Goal: Information Seeking & Learning: Learn about a topic

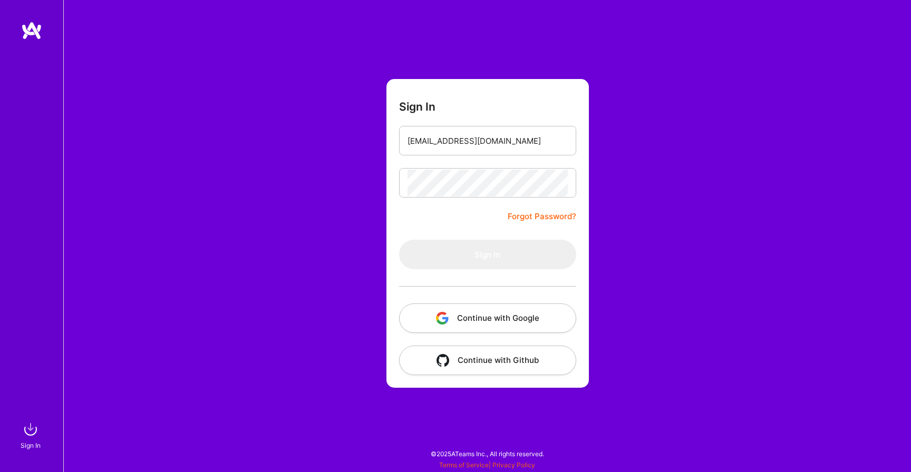
click at [491, 318] on button "Continue with Google" at bounding box center [487, 319] width 177 height 30
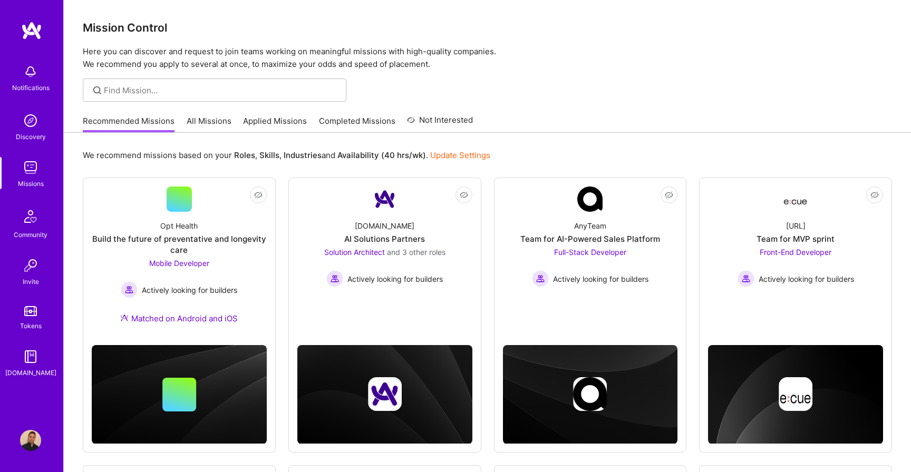
click at [217, 118] on link "All Missions" at bounding box center [209, 123] width 45 height 17
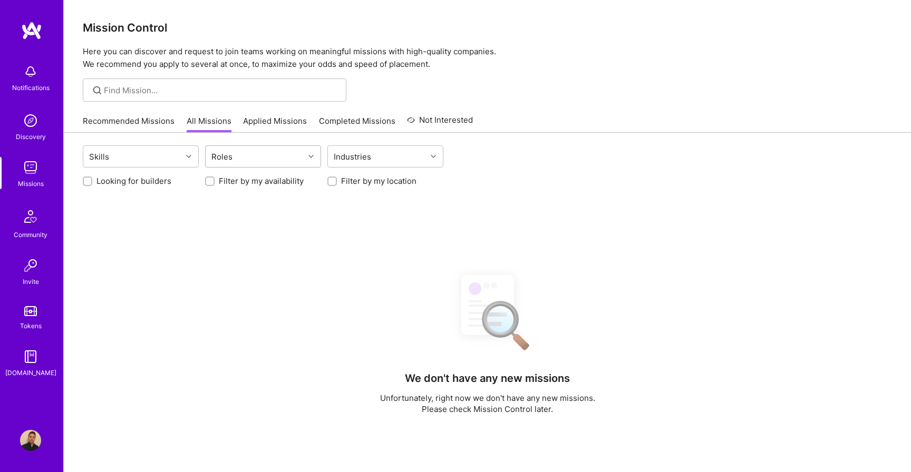
click at [229, 152] on div "Roles" at bounding box center [222, 156] width 26 height 15
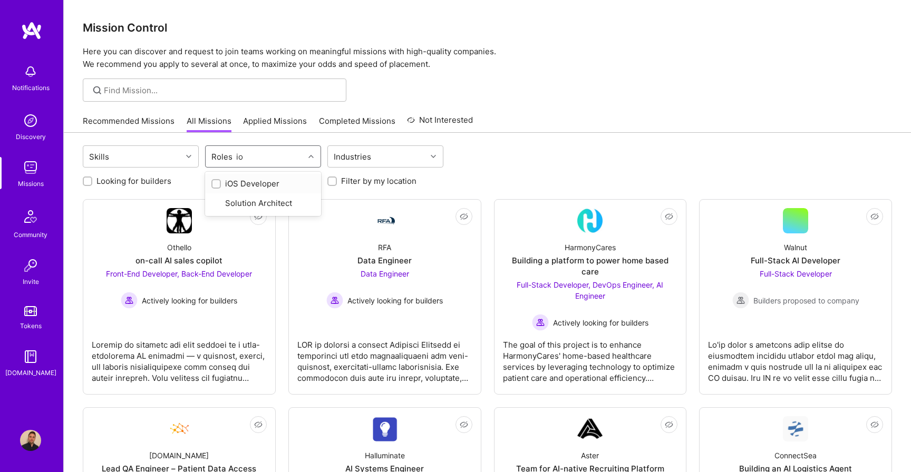
type input "ios"
click at [227, 179] on div "iOS Developer" at bounding box center [262, 183] width 103 height 11
checkbox input "true"
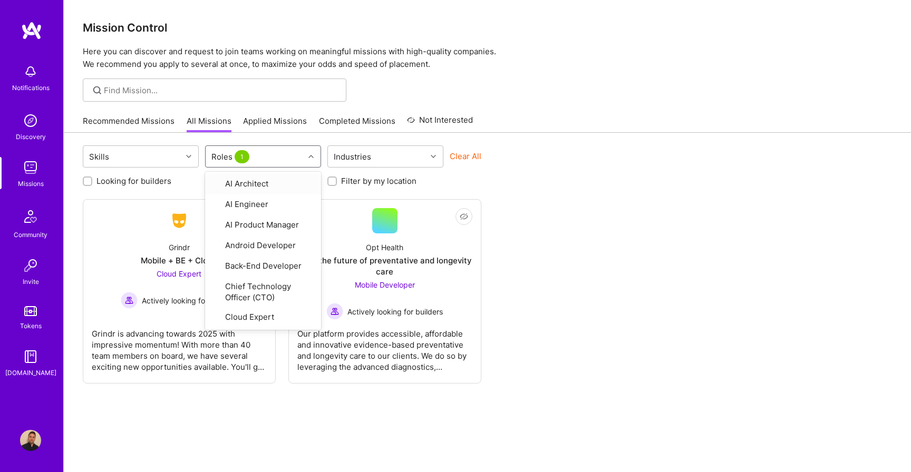
click at [605, 209] on div "Not Interested Grindr Mobile + BE + Cloud Cloud Expert Actively looking for bui…" at bounding box center [487, 291] width 809 height 185
